Goal: Task Accomplishment & Management: Complete application form

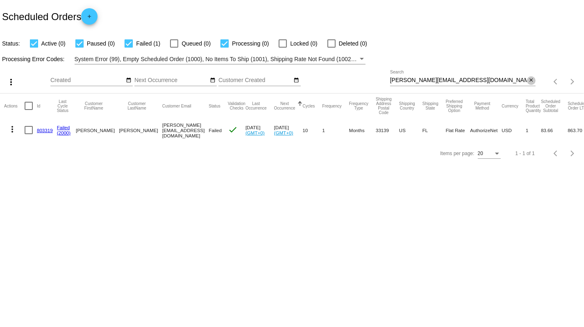
click at [534, 81] on mat-icon "close" at bounding box center [531, 80] width 6 height 7
click at [532, 81] on mat-icon "search" at bounding box center [531, 81] width 10 height 13
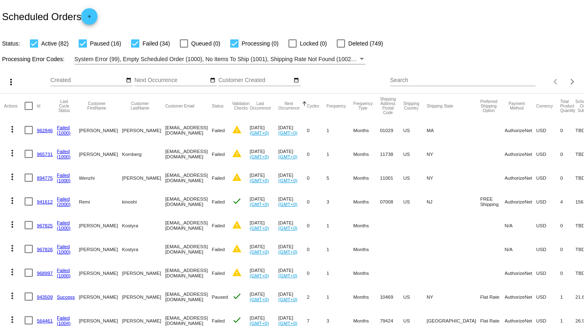
click at [479, 81] on input "Search" at bounding box center [463, 80] width 146 height 7
paste input "[PERSON_NAME]"
type input "[PERSON_NAME]"
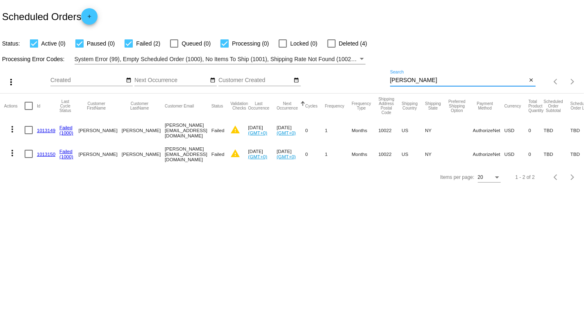
click at [28, 106] on div at bounding box center [29, 106] width 8 height 8
click at [28, 110] on input "checkbox" at bounding box center [28, 110] width 0 height 0
checkbox input "true"
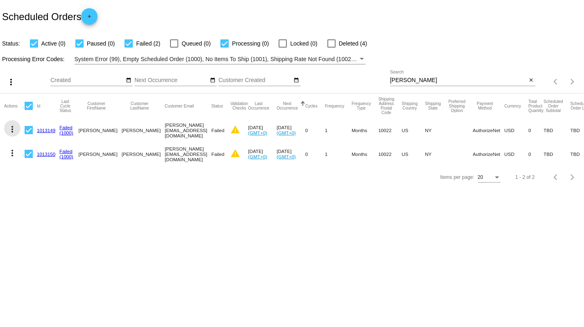
click at [11, 130] on mat-icon "more_vert" at bounding box center [12, 129] width 10 height 10
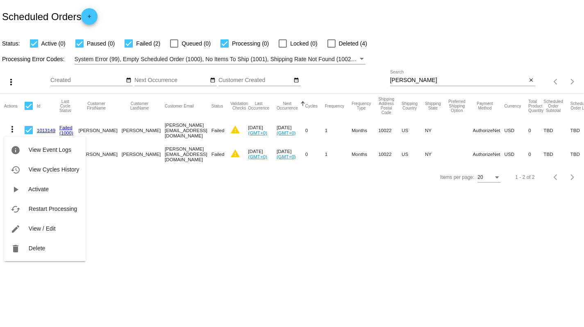
click at [192, 182] on div at bounding box center [292, 163] width 584 height 327
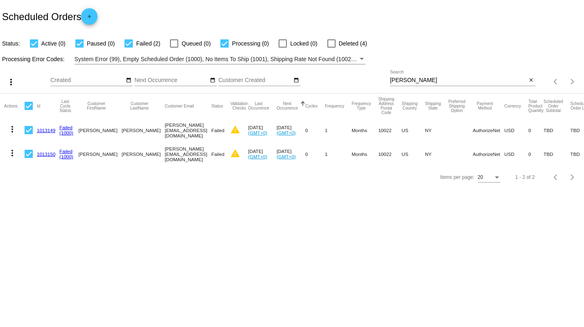
click at [12, 130] on mat-icon "more_vert" at bounding box center [12, 129] width 10 height 10
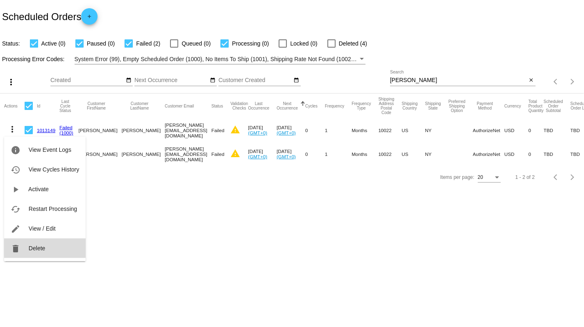
click at [43, 250] on span "Delete" at bounding box center [37, 248] width 16 height 7
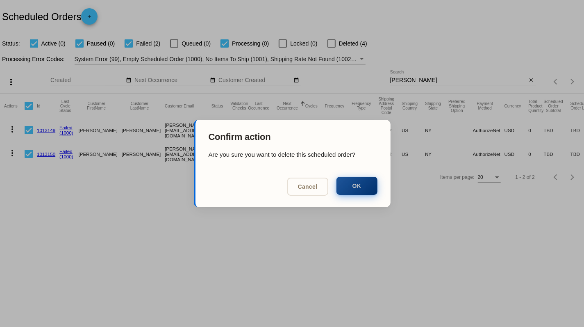
click at [355, 184] on button "OK" at bounding box center [357, 186] width 41 height 18
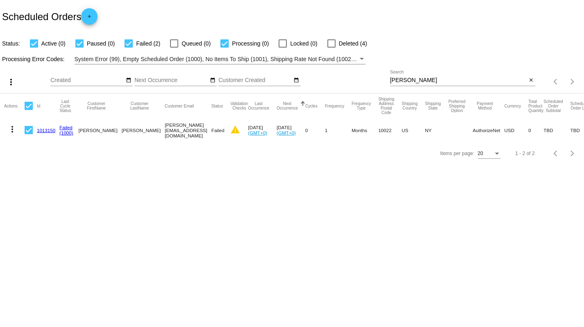
click at [41, 132] on link "1013150" at bounding box center [46, 130] width 18 height 5
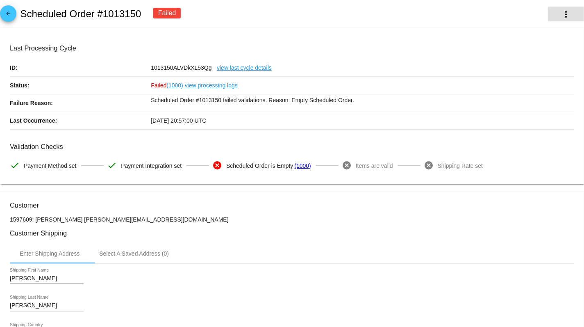
click at [567, 12] on mat-icon "more_vert" at bounding box center [566, 14] width 10 height 10
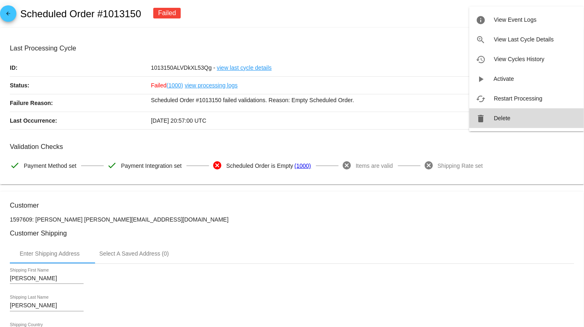
click at [499, 117] on span "Delete" at bounding box center [502, 118] width 16 height 7
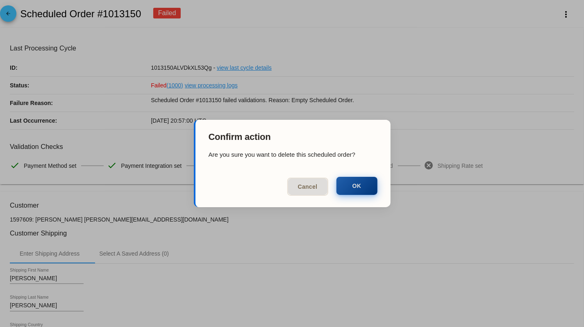
click at [353, 184] on button "OK" at bounding box center [357, 186] width 41 height 18
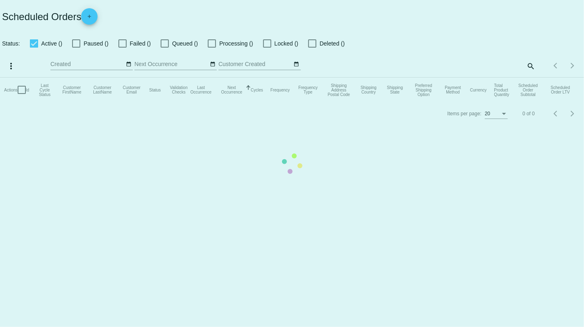
checkbox input "true"
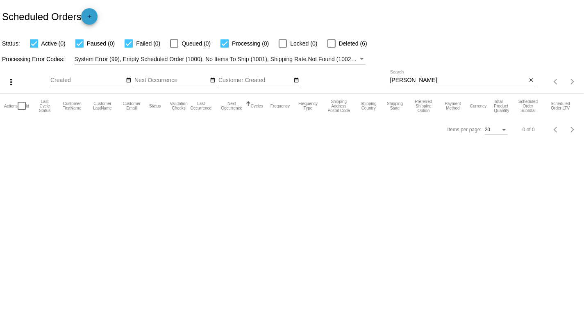
click at [89, 19] on mat-icon "add" at bounding box center [89, 19] width 10 height 10
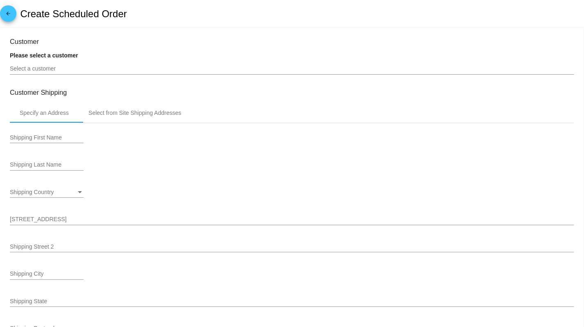
type input "[DATE]"
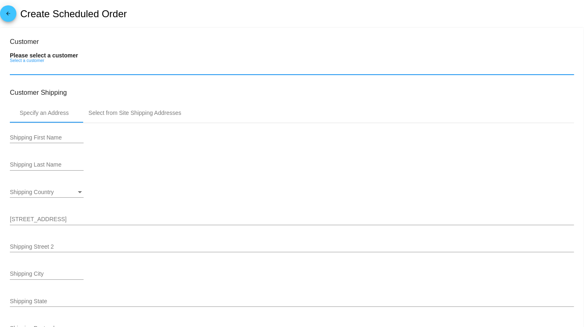
click at [89, 69] on input "Select a customer" at bounding box center [292, 69] width 565 height 7
paste input "[PERSON_NAME]"
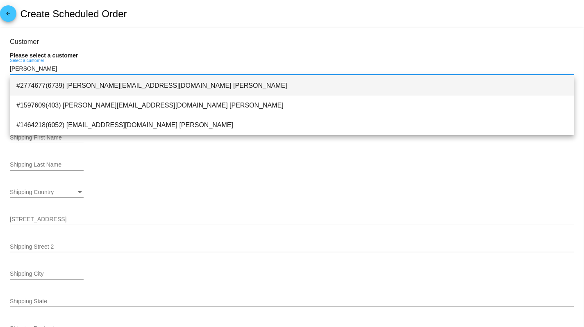
type input "[PERSON_NAME]"
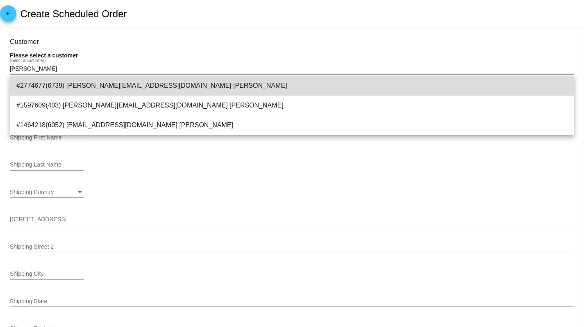
click at [90, 84] on span "#2774677(6739) [PERSON_NAME][EMAIL_ADDRESS][DOMAIN_NAME] [PERSON_NAME]" at bounding box center [291, 86] width 551 height 20
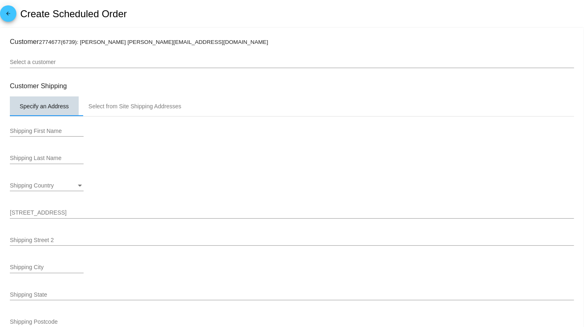
click at [64, 107] on div "Specify an Address" at bounding box center [44, 106] width 49 height 7
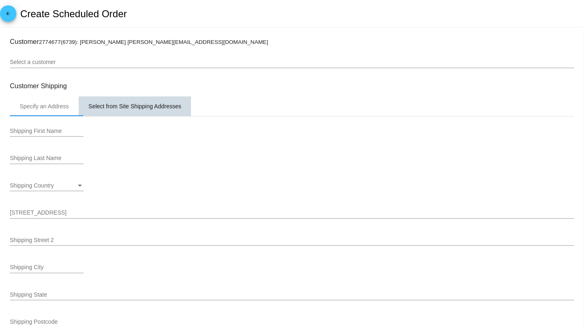
click at [108, 107] on div "Select from Site Shipping Addresses" at bounding box center [135, 106] width 93 height 7
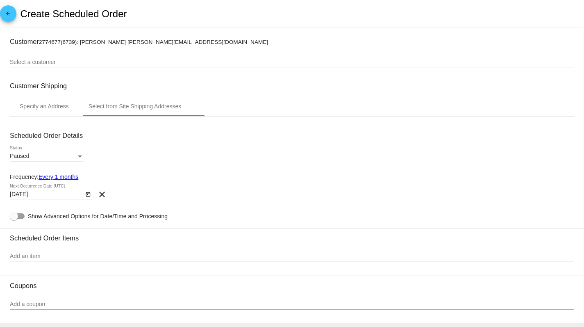
click at [93, 71] on div "Select a customer" at bounding box center [292, 63] width 565 height 23
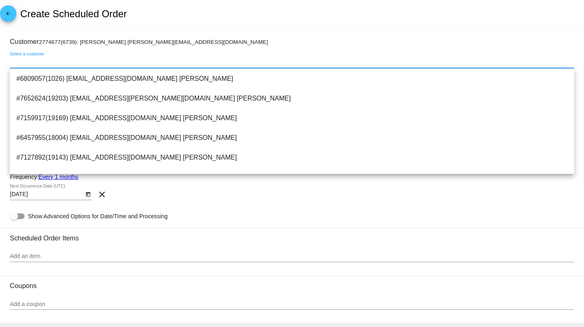
click at [48, 65] on input "Select a customer" at bounding box center [292, 62] width 565 height 7
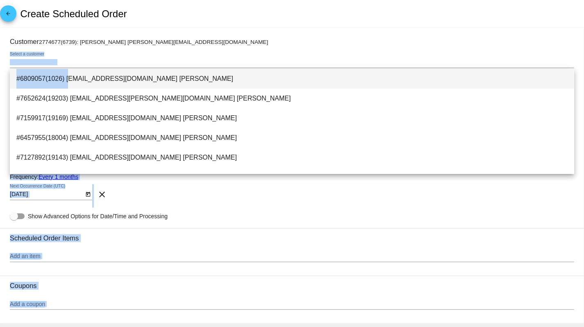
drag, startPoint x: 67, startPoint y: 81, endPoint x: 79, endPoint y: 57, distance: 26.6
click at [79, 57] on body "arrow_back Create Scheduled Order Customer 2774677(6739): [PERSON_NAME] [PERSON…" at bounding box center [292, 163] width 584 height 327
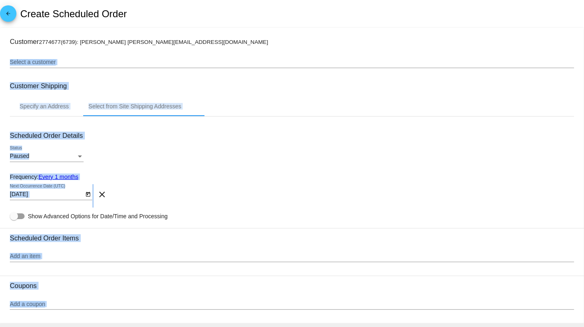
click at [79, 57] on div "Select a customer" at bounding box center [292, 60] width 565 height 16
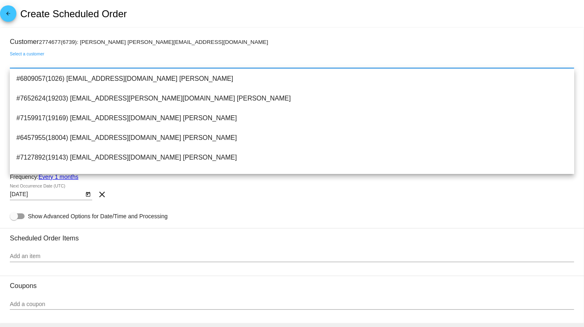
click at [74, 62] on input "Select a customer" at bounding box center [292, 62] width 565 height 7
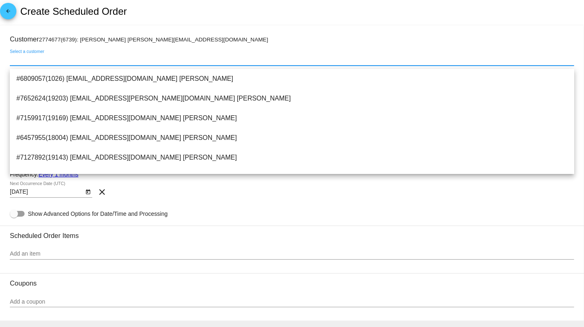
paste input "[PERSON_NAME]"
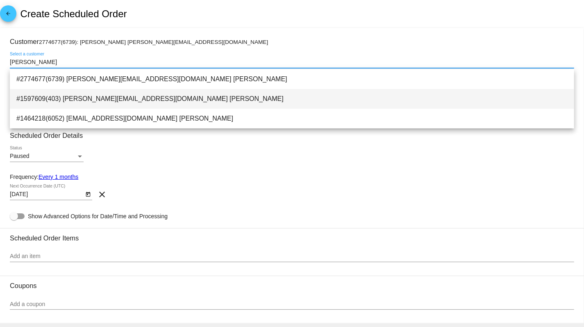
type input "[PERSON_NAME]"
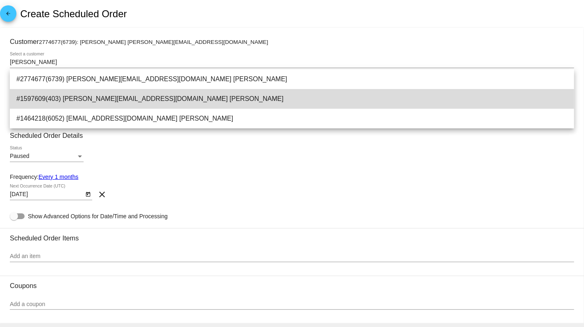
click at [110, 101] on span "#1597609(403) [PERSON_NAME][EMAIL_ADDRESS][DOMAIN_NAME] [PERSON_NAME]" at bounding box center [291, 99] width 551 height 20
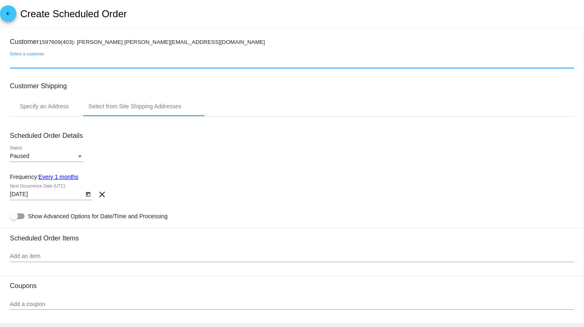
scroll to position [82, 0]
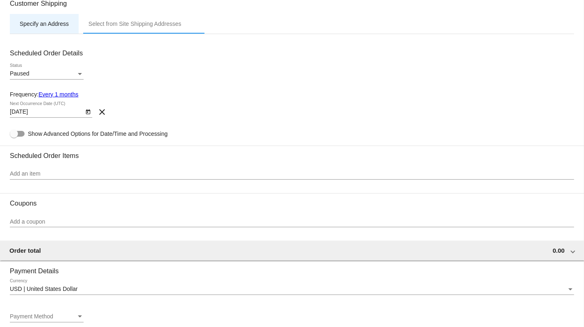
click at [35, 20] on div "Specify an Address" at bounding box center [44, 24] width 69 height 20
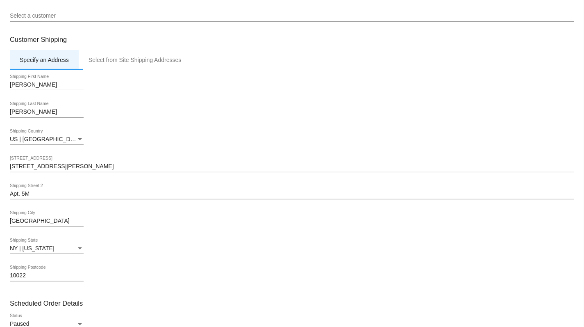
scroll to position [46, 0]
click at [51, 87] on input "[PERSON_NAME]" at bounding box center [47, 85] width 74 height 7
type input "[PERSON_NAME]"
click at [139, 102] on div "[PERSON_NAME] Shipping First Name [PERSON_NAME] Shipping Last Name [GEOGRAPHIC_…" at bounding box center [292, 182] width 565 height 222
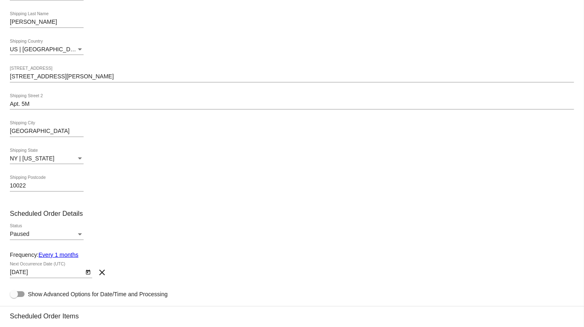
scroll to position [203, 0]
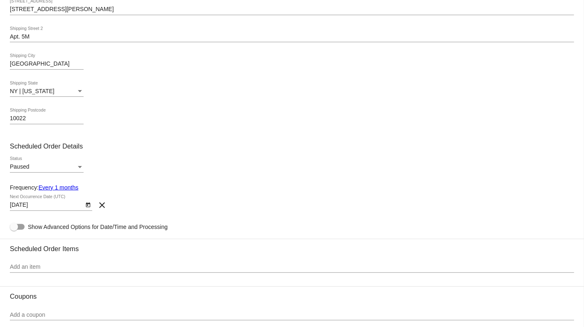
click at [51, 170] on div "Paused" at bounding box center [43, 167] width 66 height 7
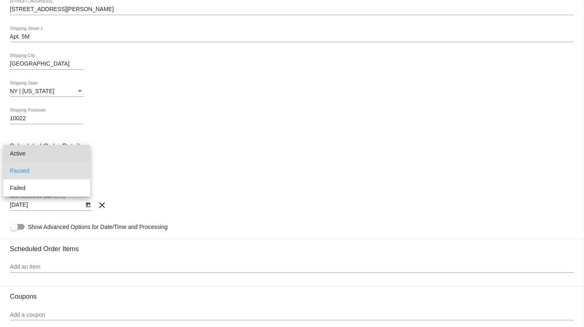
click at [34, 155] on span "Active" at bounding box center [47, 153] width 74 height 17
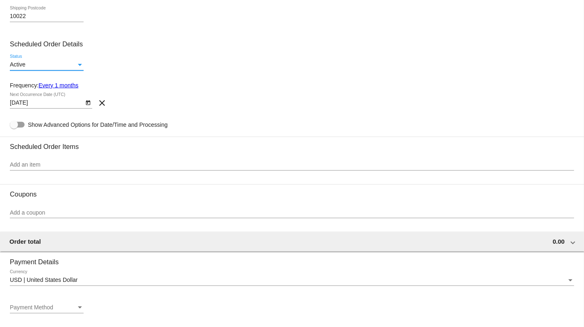
scroll to position [308, 0]
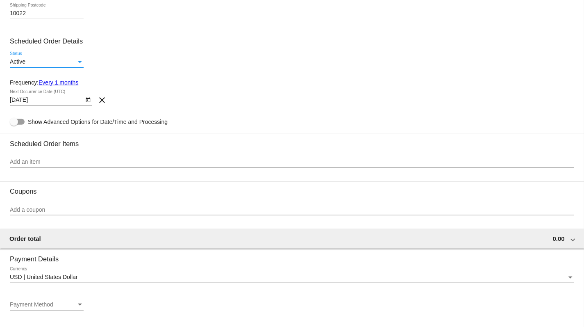
click at [60, 165] on input "Add an item" at bounding box center [292, 162] width 565 height 7
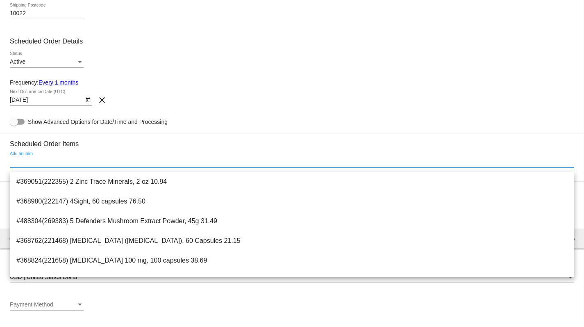
click at [185, 165] on input "Add an item" at bounding box center [292, 162] width 565 height 7
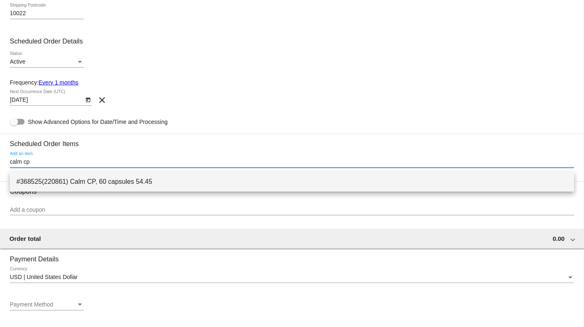
type input "calm cp"
drag, startPoint x: 213, startPoint y: 189, endPoint x: 118, endPoint y: 143, distance: 105.3
click at [213, 189] on span "#368525(220861) Calm CP, 60 capsules 54.45" at bounding box center [291, 182] width 551 height 20
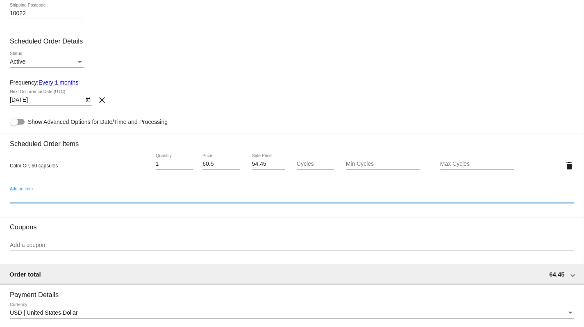
click at [69, 84] on link "Every 1 months" at bounding box center [59, 82] width 40 height 7
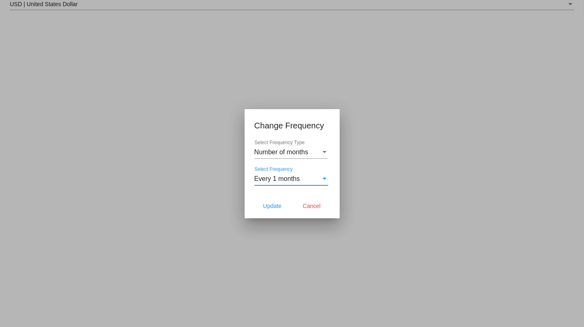
click at [283, 182] on span "Every 1 months" at bounding box center [278, 178] width 46 height 7
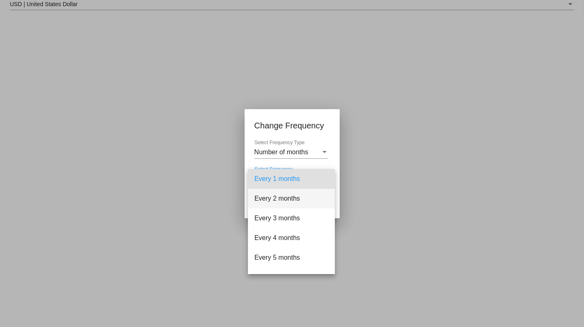
click at [276, 204] on span "Every 2 months" at bounding box center [292, 199] width 74 height 20
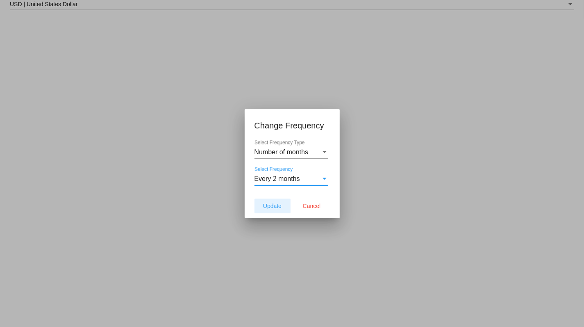
click at [282, 205] on span "Update" at bounding box center [272, 206] width 18 height 7
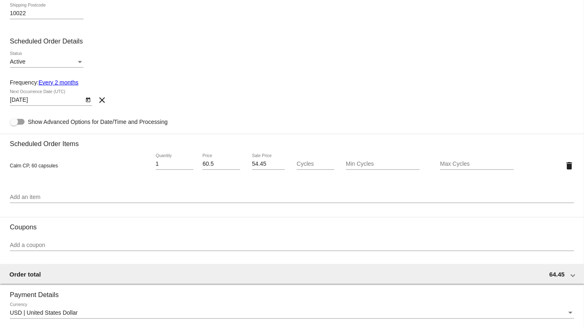
type input "[DATE]"
click at [121, 200] on input "Add an item" at bounding box center [292, 197] width 565 height 7
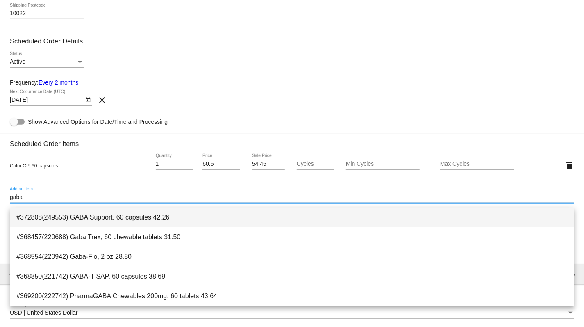
type input "gaba"
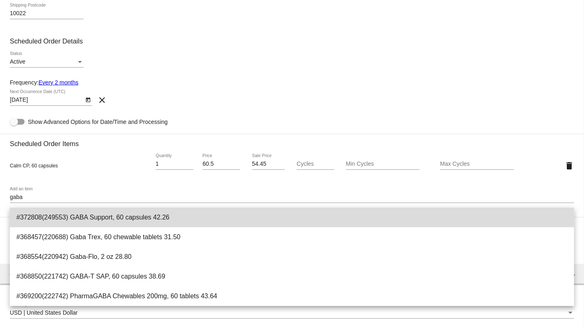
click at [120, 218] on span "#372808(249553) GABA Support, 60 capsules 42.26" at bounding box center [291, 217] width 551 height 20
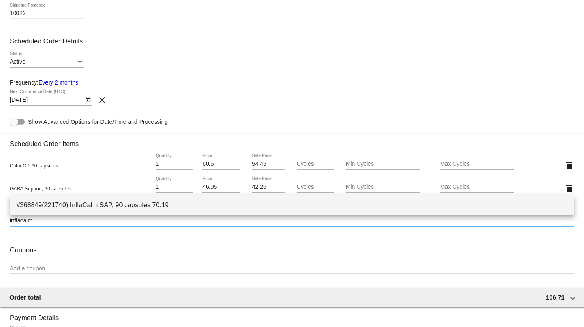
type input "inflacalm"
click at [92, 204] on span "#368849(221740) InflaCalm SAP, 90 capsules 70.19" at bounding box center [291, 205] width 551 height 20
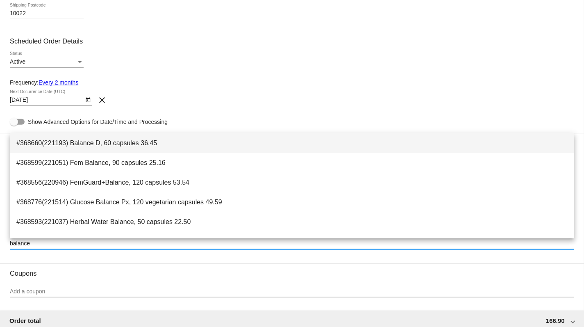
type input "balance"
click at [151, 145] on span "#368660(221193) Balance D, 60 capsules 36.45" at bounding box center [291, 143] width 551 height 20
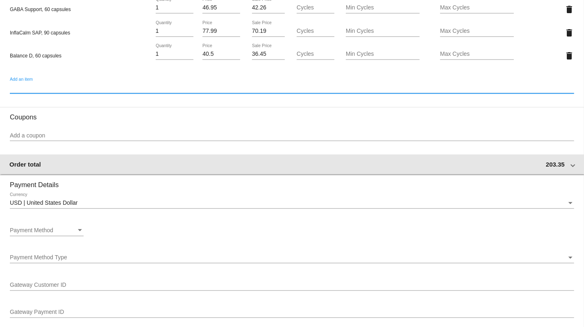
scroll to position [474, 0]
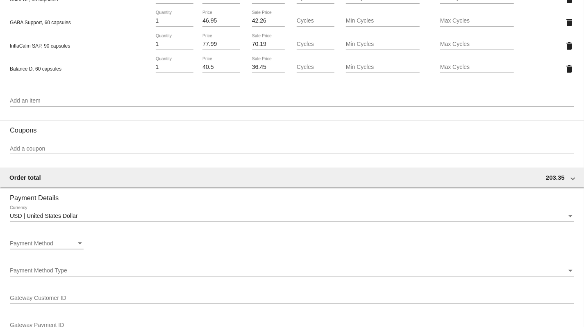
click at [84, 218] on div "USD | United States Dollar Currency" at bounding box center [292, 214] width 565 height 16
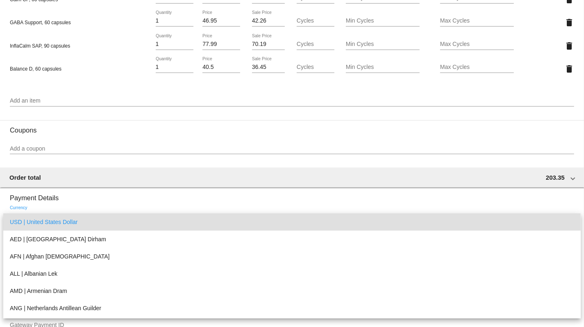
click at [104, 214] on span "USD | United States Dollar" at bounding box center [292, 221] width 565 height 17
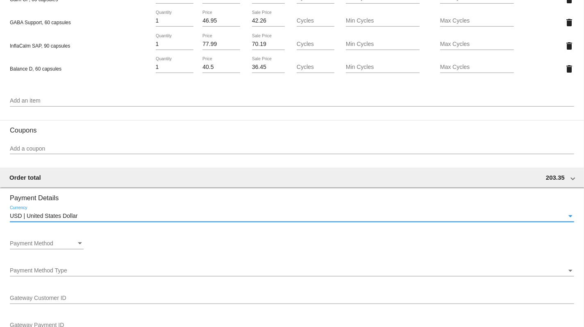
click at [112, 202] on h3 "Payment Details" at bounding box center [292, 195] width 565 height 14
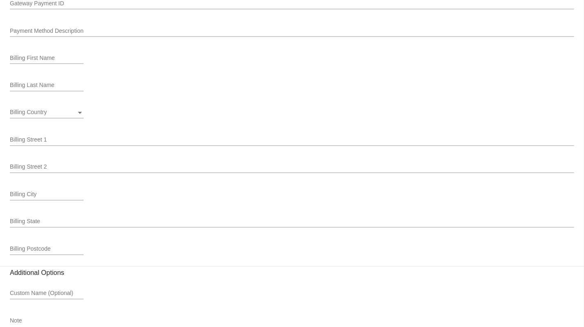
scroll to position [529, 0]
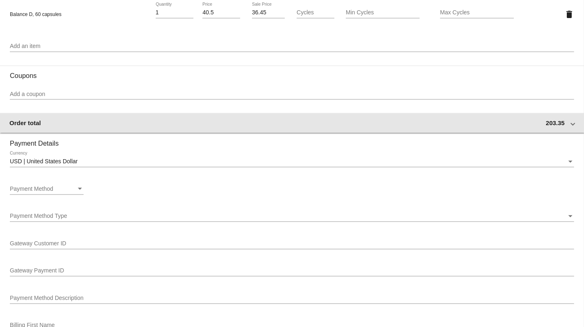
click at [572, 126] on span at bounding box center [573, 122] width 3 height 7
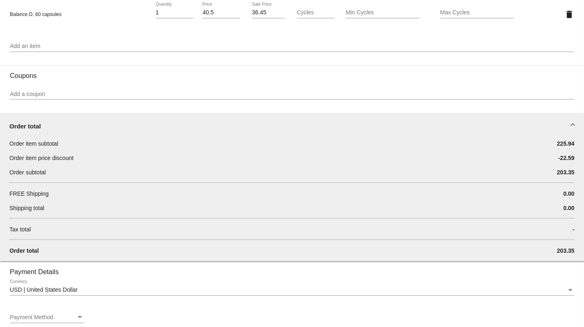
click at [573, 129] on span at bounding box center [573, 126] width 3 height 7
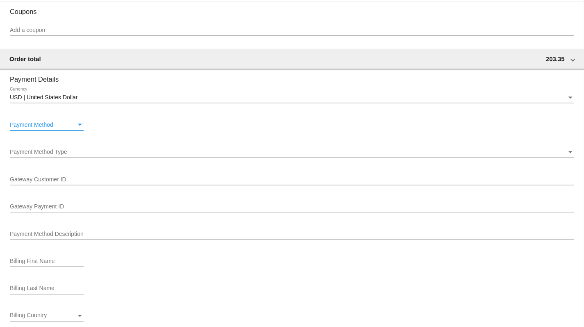
click at [69, 128] on div "Payment Method" at bounding box center [43, 125] width 66 height 7
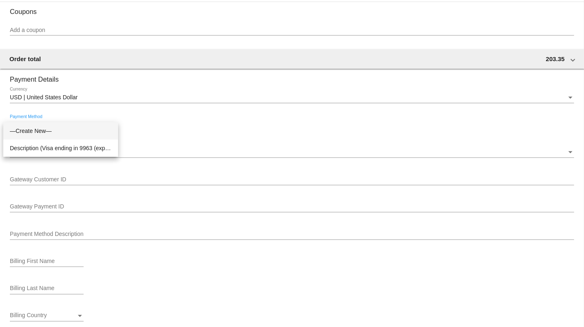
scroll to position [597, 0]
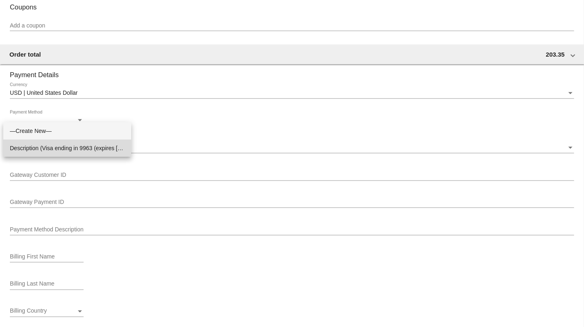
click at [104, 146] on span "Description (Visa ending in 9963 (expires [CREDIT_CARD_DATA])) GatewayCustomerI…" at bounding box center [67, 147] width 115 height 17
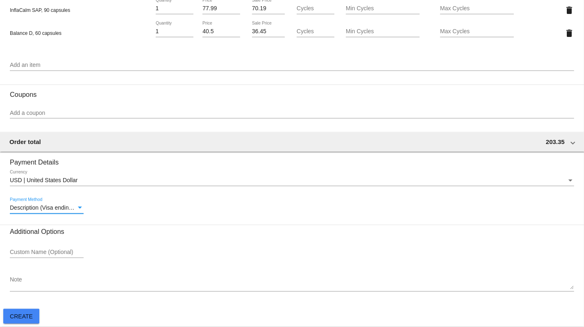
scroll to position [517, 0]
click at [23, 313] on span "Create" at bounding box center [21, 316] width 23 height 7
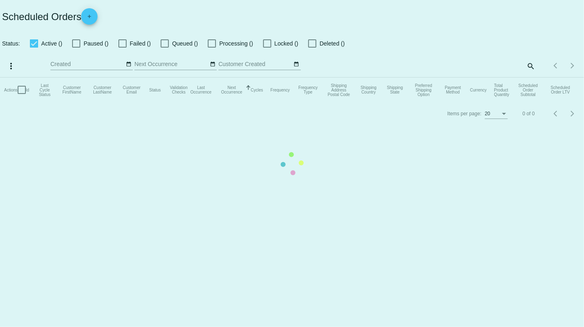
checkbox input "true"
